Goal: Transaction & Acquisition: Book appointment/travel/reservation

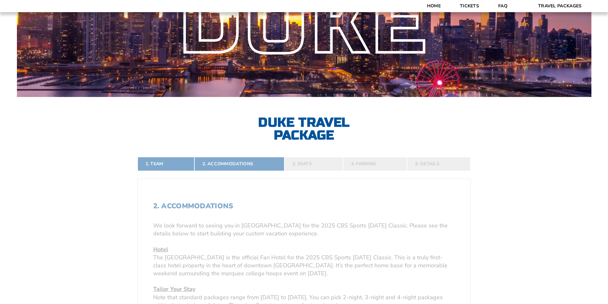
scroll to position [96, 0]
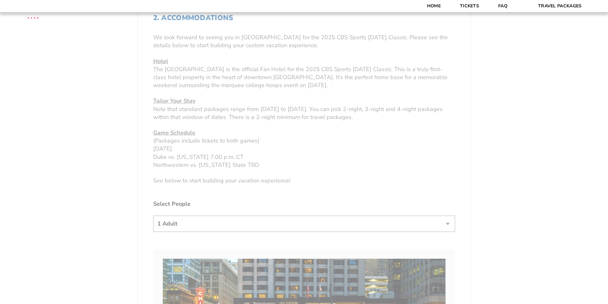
scroll to position [255, 0]
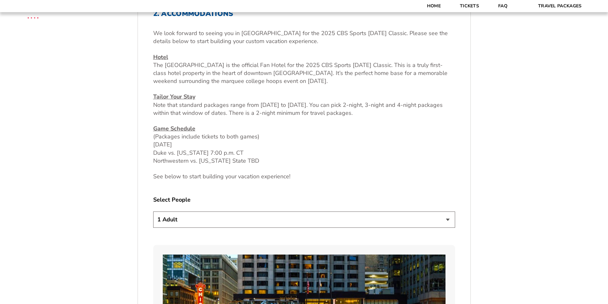
click at [236, 214] on select "1 Adult 2 Adults 3 Adults 4 Adults 2 Adults + 1 Child 2 Adults + 2 Children 2 A…" at bounding box center [304, 220] width 302 height 16
select select "4 Adults"
click at [153, 212] on select "1 Adult 2 Adults 3 Adults 4 Adults 2 Adults + 1 Child 2 Adults + 2 Children 2 A…" at bounding box center [304, 220] width 302 height 16
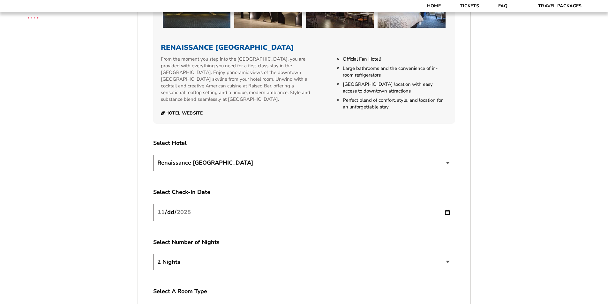
scroll to position [702, 0]
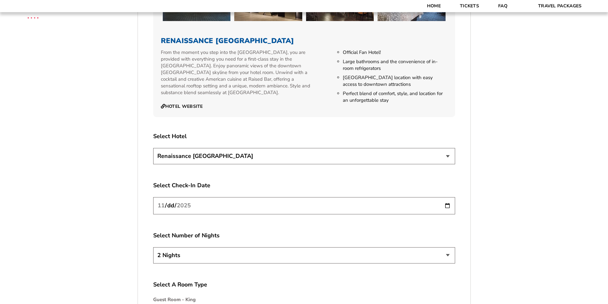
click at [276, 158] on select "Renaissance [GEOGRAPHIC_DATA]" at bounding box center [304, 156] width 302 height 16
click at [153, 148] on select "Renaissance [GEOGRAPHIC_DATA]" at bounding box center [304, 156] width 302 height 16
click at [199, 204] on input "[DATE]" at bounding box center [304, 205] width 302 height 17
click at [449, 205] on input "[DATE]" at bounding box center [304, 205] width 302 height 17
click at [448, 205] on input "[DATE]" at bounding box center [304, 205] width 302 height 17
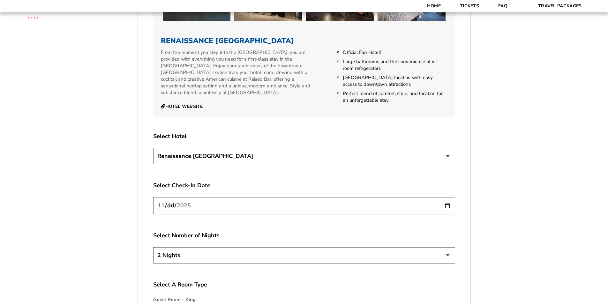
click at [292, 249] on select "2 Nights 3 Nights 4 Nights" at bounding box center [304, 255] width 302 height 16
click at [153, 247] on select "2 Nights 3 Nights 4 Nights" at bounding box center [304, 255] width 302 height 16
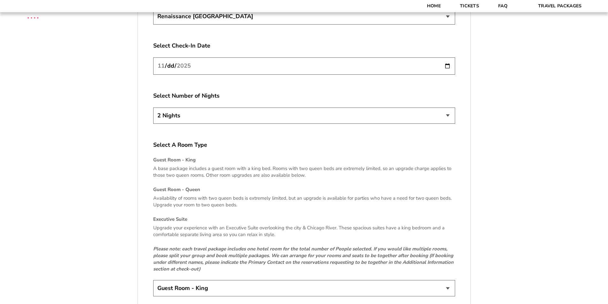
scroll to position [990, 0]
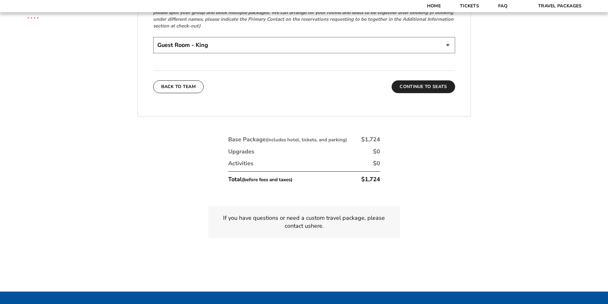
click at [429, 84] on button "Continue To Seats" at bounding box center [423, 86] width 63 height 13
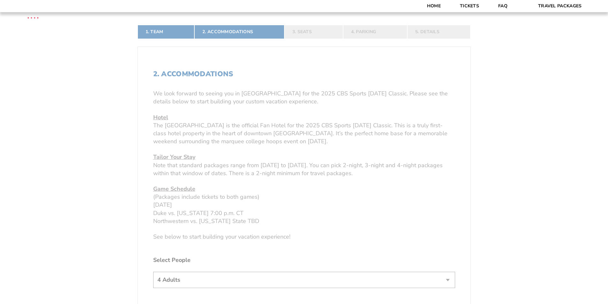
scroll to position [144, 0]
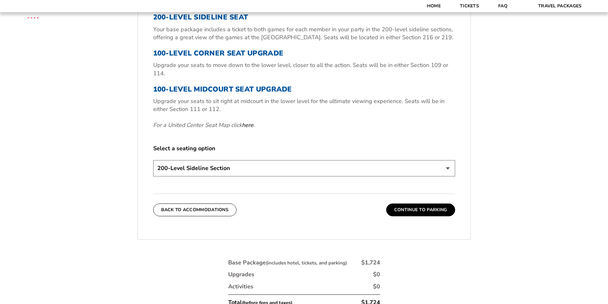
click at [99, 169] on form "[US_STATE] [US_STATE] Travel Package [PERSON_NAME] Travel Package [GEOGRAPHIC_D…" at bounding box center [304, 59] width 608 height 663
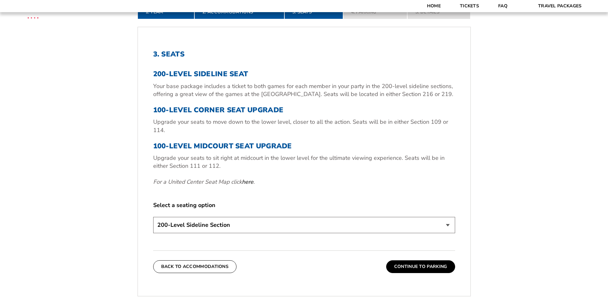
scroll to position [208, 0]
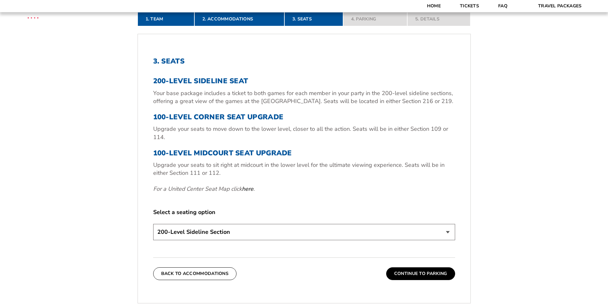
click at [297, 237] on select "200-Level Sideline Section 100-Level Corner Seat Upgrade (+$80 per person) 100-…" at bounding box center [304, 232] width 302 height 16
click at [153, 224] on select "200-Level Sideline Section 100-Level Corner Seat Upgrade (+$80 per person) 100-…" at bounding box center [304, 232] width 302 height 16
click at [68, 187] on form "[US_STATE] [US_STATE] Travel Package [PERSON_NAME] Travel Package [GEOGRAPHIC_D…" at bounding box center [304, 123] width 608 height 663
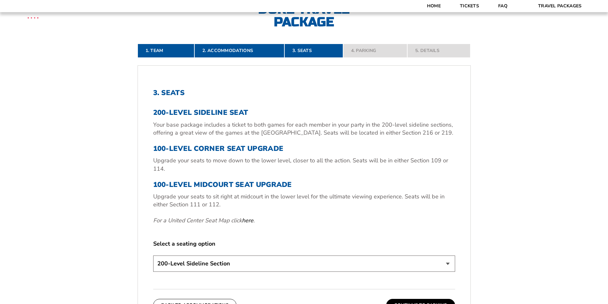
scroll to position [176, 0]
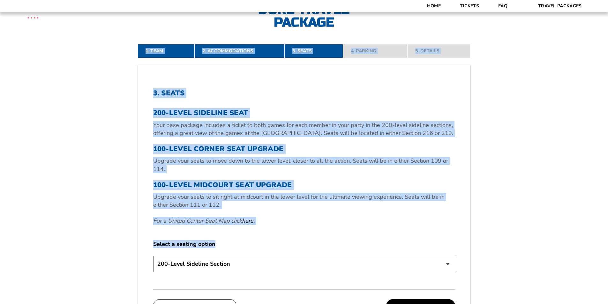
drag, startPoint x: 101, startPoint y: 57, endPoint x: 341, endPoint y: 229, distance: 295.3
click at [341, 229] on form "[US_STATE] [US_STATE] Travel Package [PERSON_NAME] Travel Package [GEOGRAPHIC_D…" at bounding box center [304, 155] width 608 height 663
click at [341, 229] on div "3. Seats 200-Level Sideline Seat Your base package includes a ticket to both ga…" at bounding box center [304, 181] width 302 height 185
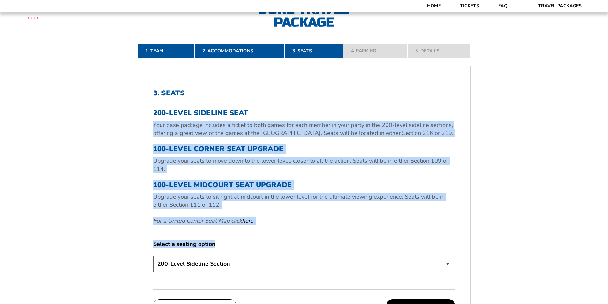
drag, startPoint x: 379, startPoint y: 235, endPoint x: 124, endPoint y: 121, distance: 279.5
click at [124, 121] on div "1. Team 2. Accommodations 3. Seats 4. Parking 5. Details 1. Team Select Your Te…" at bounding box center [304, 258] width 364 height 459
click at [113, 119] on form "[US_STATE] [US_STATE] Travel Package [PERSON_NAME] Travel Package [GEOGRAPHIC_D…" at bounding box center [304, 155] width 608 height 663
drag, startPoint x: 92, startPoint y: 86, endPoint x: 326, endPoint y: 238, distance: 279.1
click at [326, 238] on form "[US_STATE] [US_STATE] Travel Package [PERSON_NAME] Travel Package [GEOGRAPHIC_D…" at bounding box center [304, 155] width 608 height 663
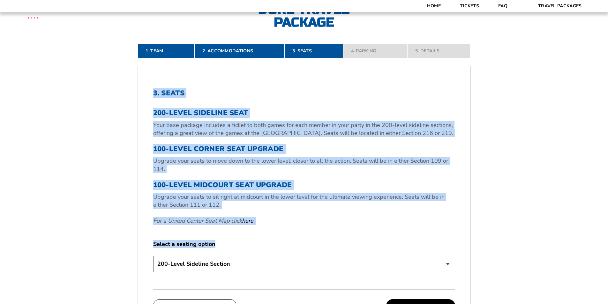
click at [326, 238] on div "3. Seats 200-Level Sideline Seat Your base package includes a ticket to both ga…" at bounding box center [304, 181] width 302 height 185
drag, startPoint x: 357, startPoint y: 237, endPoint x: 162, endPoint y: 146, distance: 215.6
click at [127, 119] on div "1. Team 2. Accommodations 3. Seats 4. Parking 5. Details 1. Team Select Your Te…" at bounding box center [304, 258] width 364 height 459
click at [315, 217] on p "For a United Center Seat Map click here ." at bounding box center [304, 221] width 302 height 8
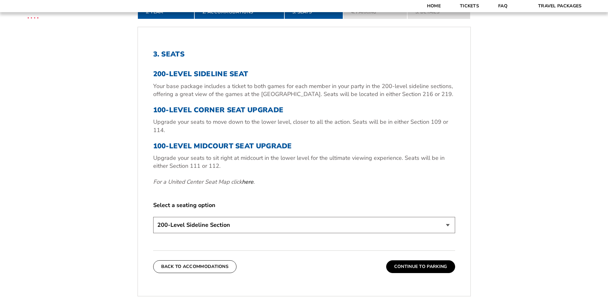
scroll to position [304, 0]
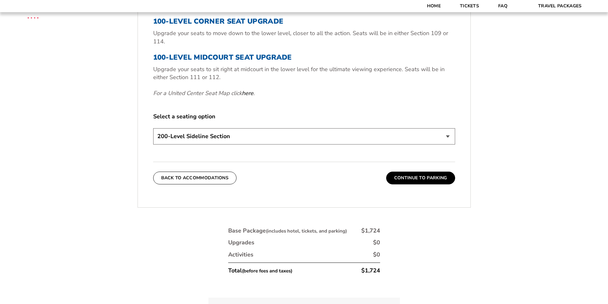
click at [311, 137] on select "200-Level Sideline Section 100-Level Corner Seat Upgrade (+$80 per person) 100-…" at bounding box center [304, 136] width 302 height 16
select select "100-Level Midcourt Seat Upgrade"
click at [153, 128] on select "200-Level Sideline Section 100-Level Corner Seat Upgrade (+$80 per person) 100-…" at bounding box center [304, 136] width 302 height 16
click at [419, 182] on button "Continue To Parking" at bounding box center [420, 178] width 69 height 13
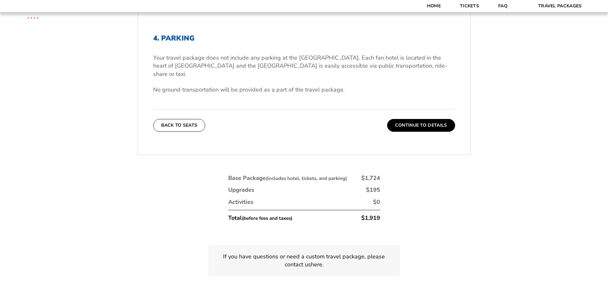
scroll to position [144, 0]
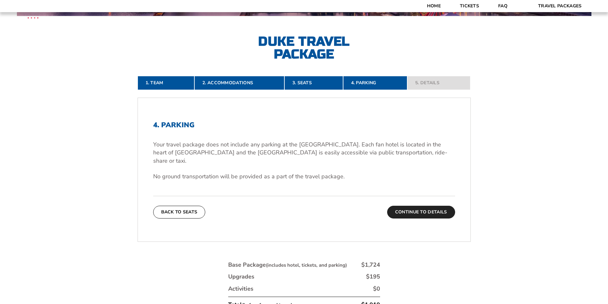
click at [403, 206] on button "Continue To Details" at bounding box center [421, 212] width 68 height 13
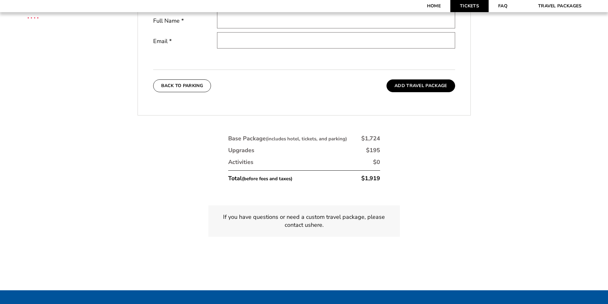
scroll to position [263, 0]
